Goal: Task Accomplishment & Management: Use online tool/utility

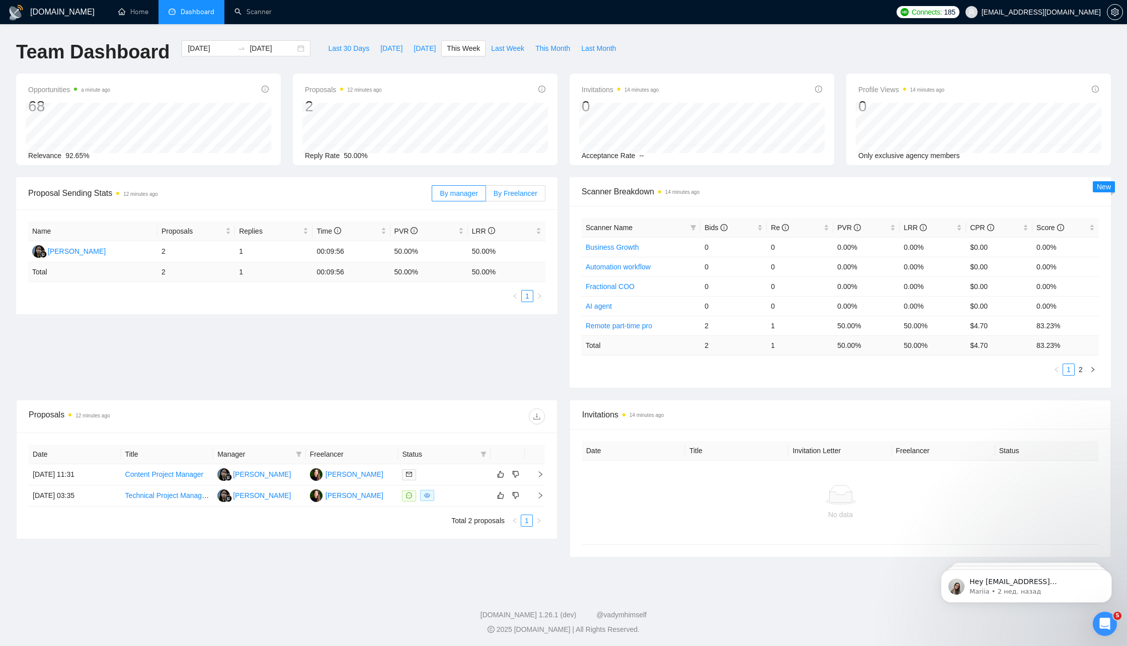
click at [509, 194] on span "By Freelancer" at bounding box center [516, 193] width 44 height 8
click at [486, 196] on input "By Freelancer" at bounding box center [486, 196] width 0 height 0
click at [244, 11] on link "Scanner" at bounding box center [253, 12] width 37 height 9
